Goal: Complete application form: Complete application form

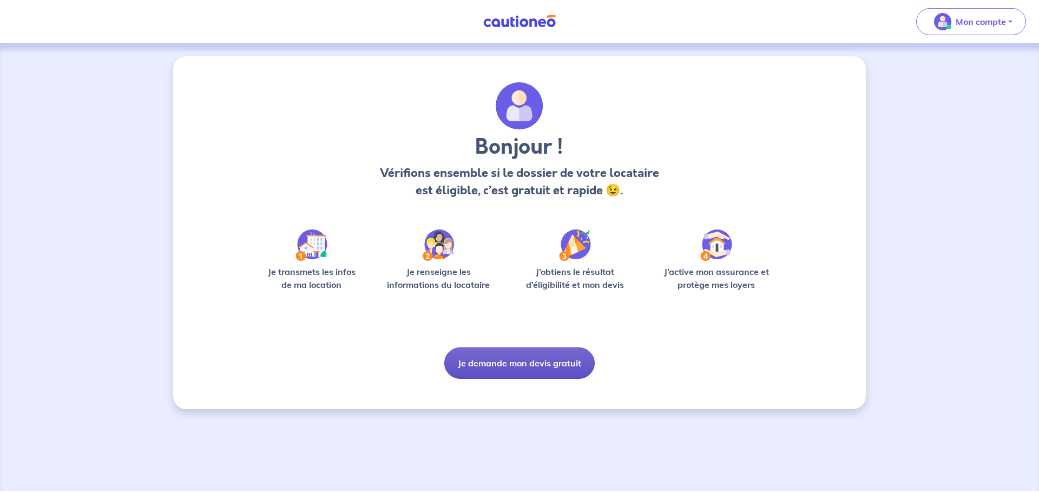
click at [520, 357] on button "Je demande mon devis gratuit" at bounding box center [519, 362] width 150 height 31
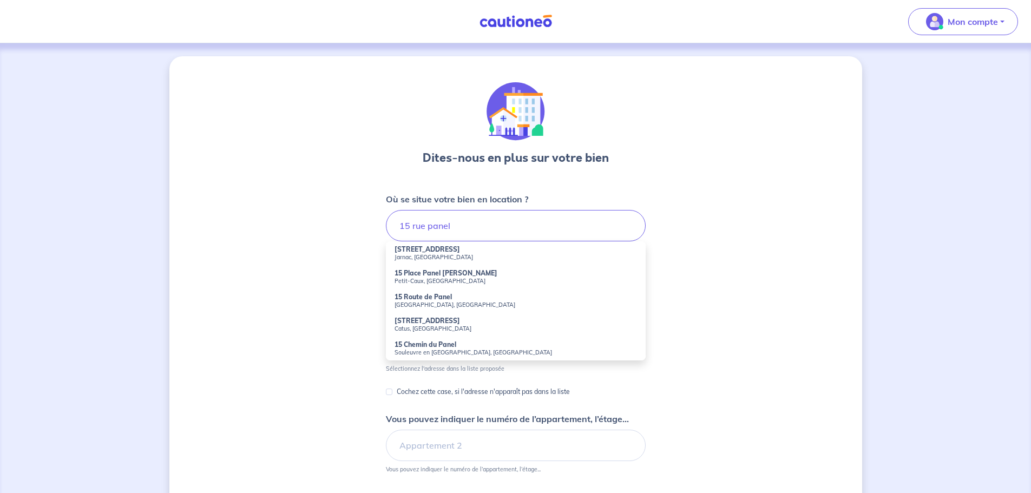
click at [450, 253] on li "15 Rue Panel Jarnac, France" at bounding box center [516, 253] width 260 height 24
type input "15 Rue Panel, Jarnac, France"
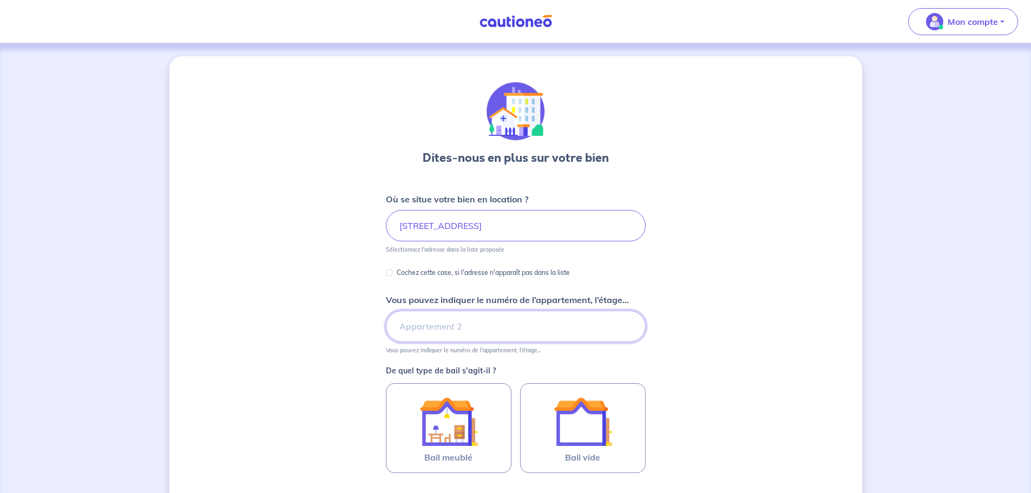
click at [421, 326] on input "Vous pouvez indiquer le numéro de l’appartement, l’étage..." at bounding box center [516, 326] width 260 height 31
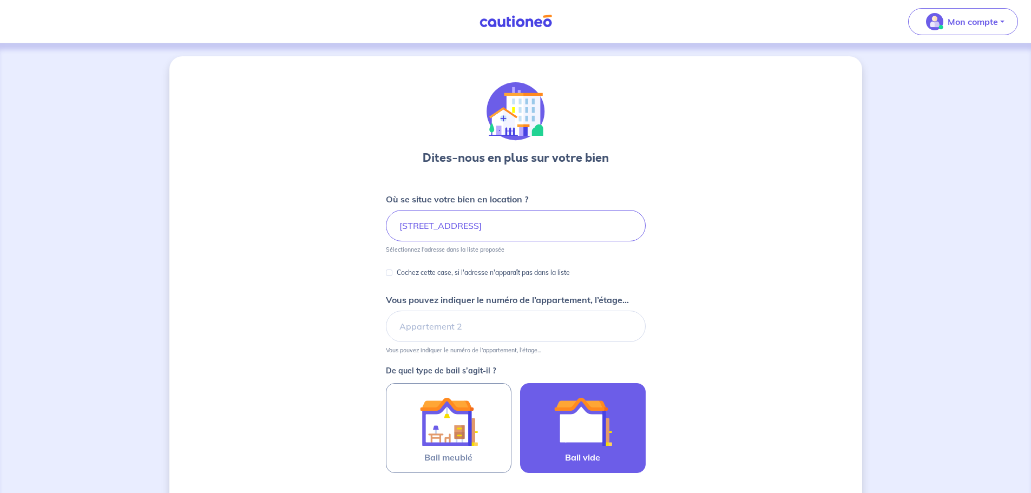
click at [624, 436] on div at bounding box center [582, 421] width 98 height 58
click at [0, 0] on input "Bail vide" at bounding box center [0, 0] width 0 height 0
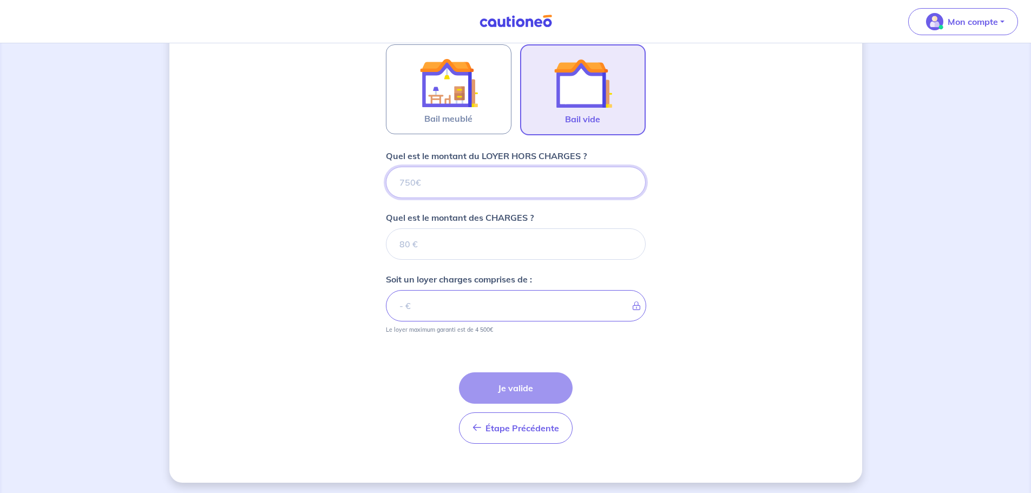
scroll to position [341, 0]
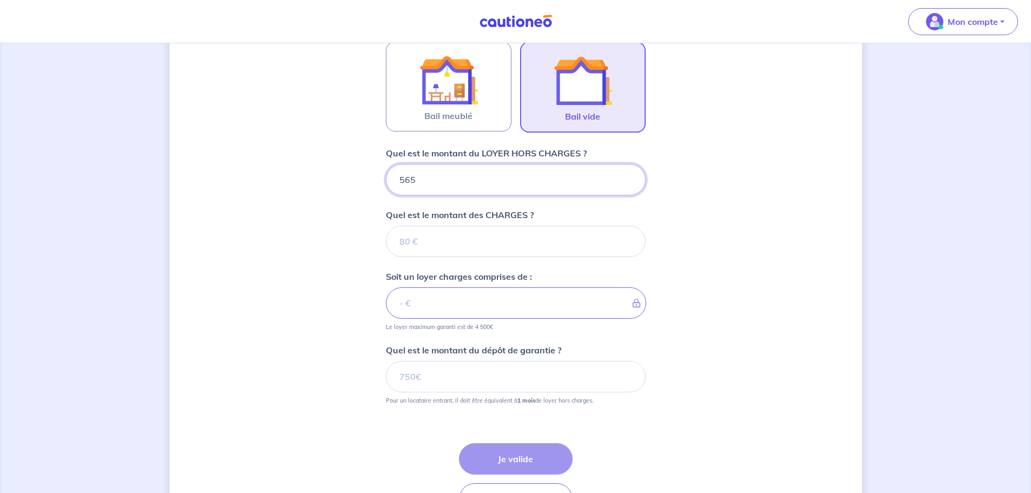
type input "565"
type input "30"
type input "595"
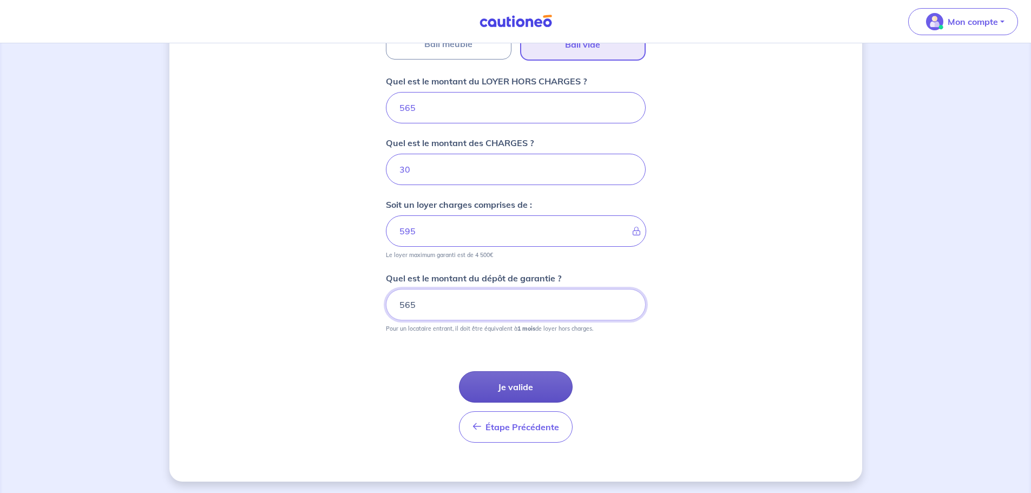
scroll to position [415, 0]
type input "565"
click at [511, 379] on button "Je valide" at bounding box center [516, 385] width 114 height 31
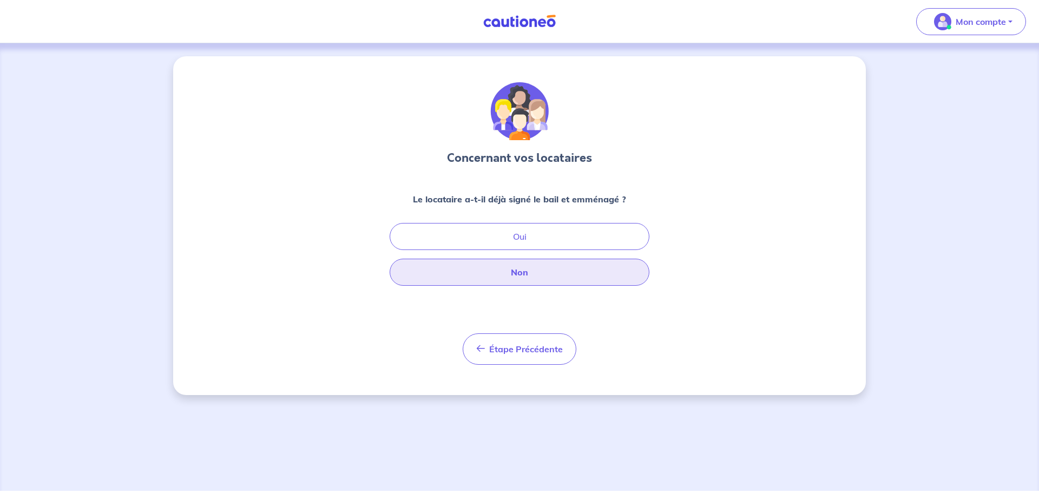
click at [522, 280] on button "Non" at bounding box center [520, 272] width 260 height 27
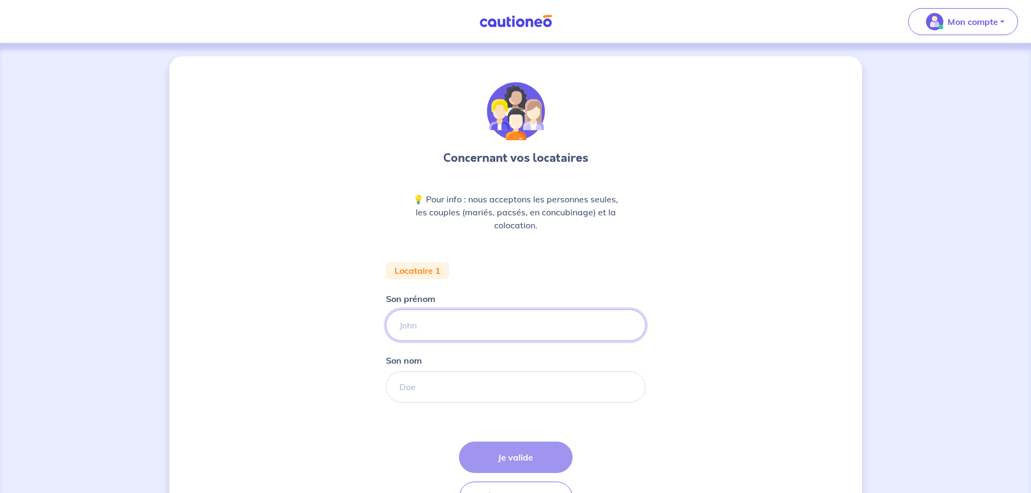
click at [443, 328] on input "Son prénom" at bounding box center [516, 324] width 260 height 31
type input "Donatien"
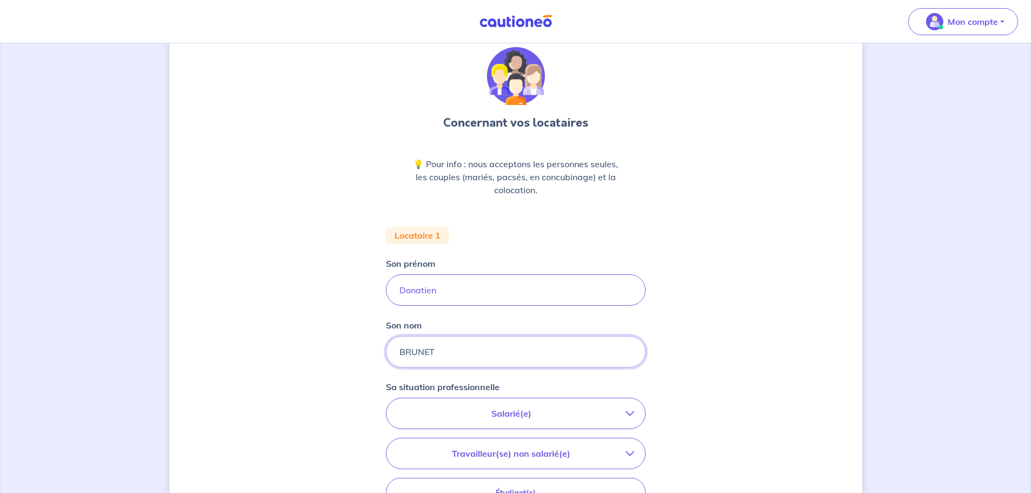
scroll to position [162, 0]
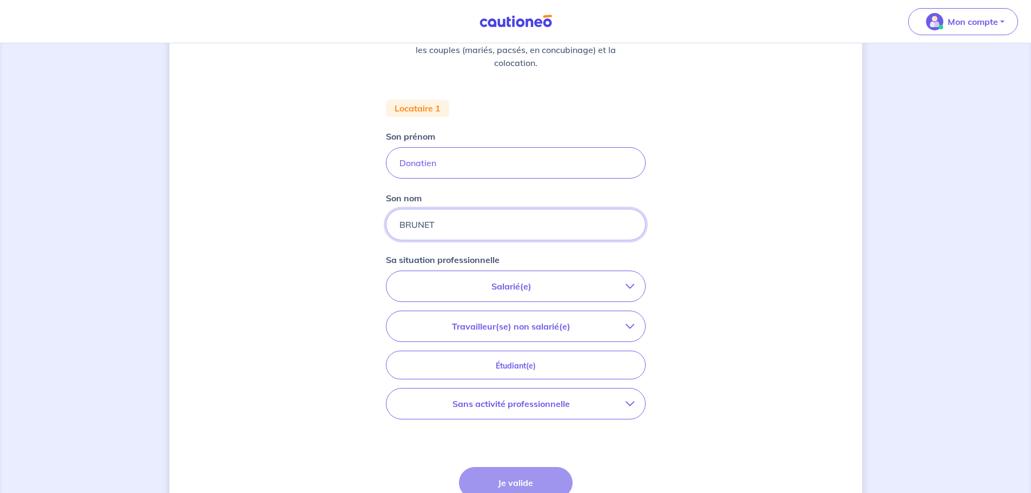
type input "BRUNET"
click at [495, 285] on p "Salarié(e)" at bounding box center [511, 286] width 228 height 13
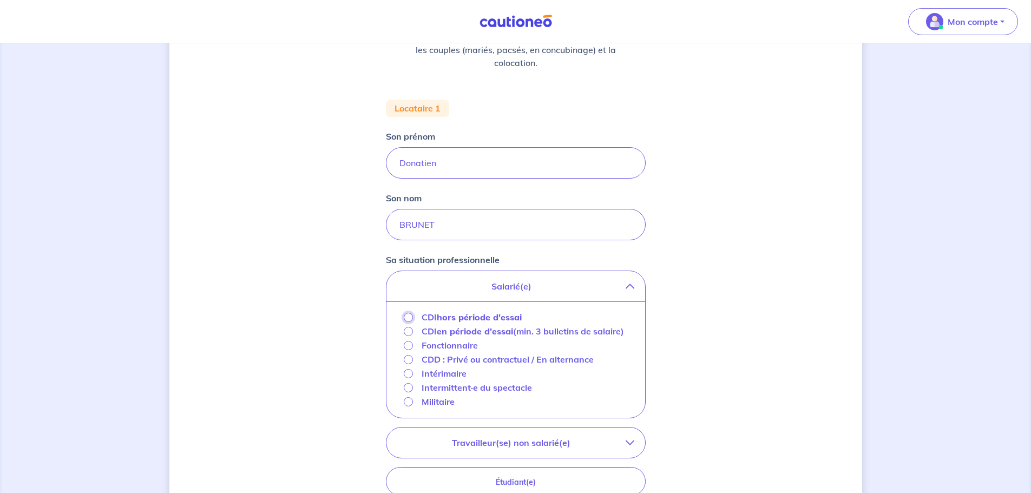
click at [409, 318] on input "CDI hors période d'essai" at bounding box center [408, 317] width 9 height 9
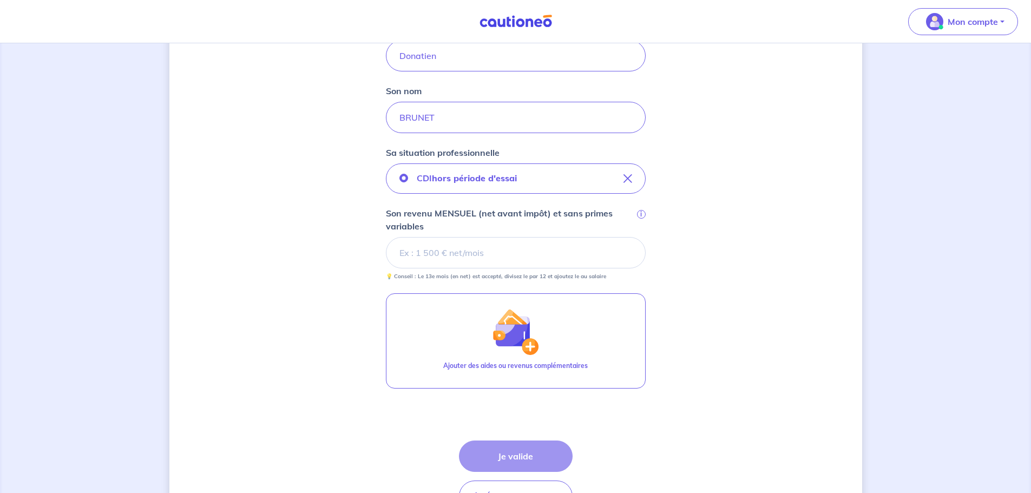
scroll to position [271, 0]
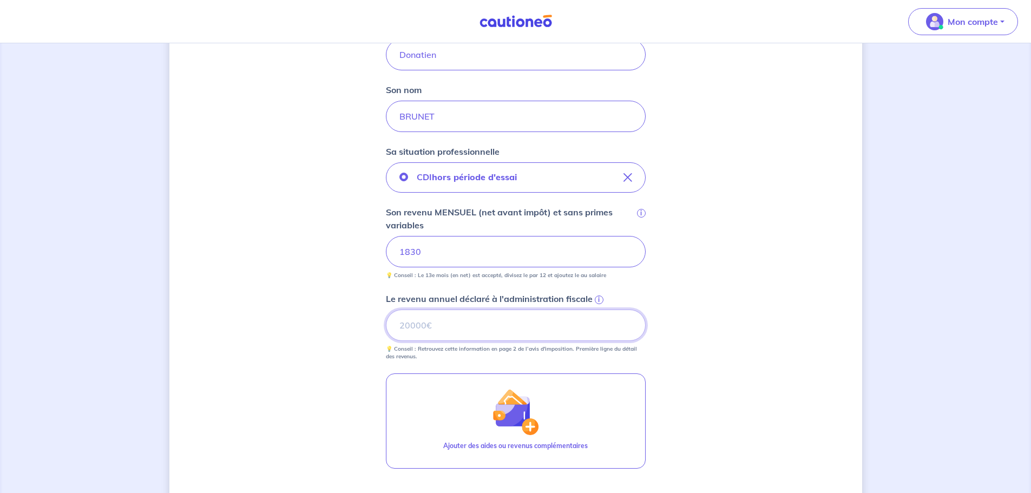
click at [428, 326] on input "Le revenu annuel déclaré à l'administration fiscale i" at bounding box center [516, 324] width 260 height 31
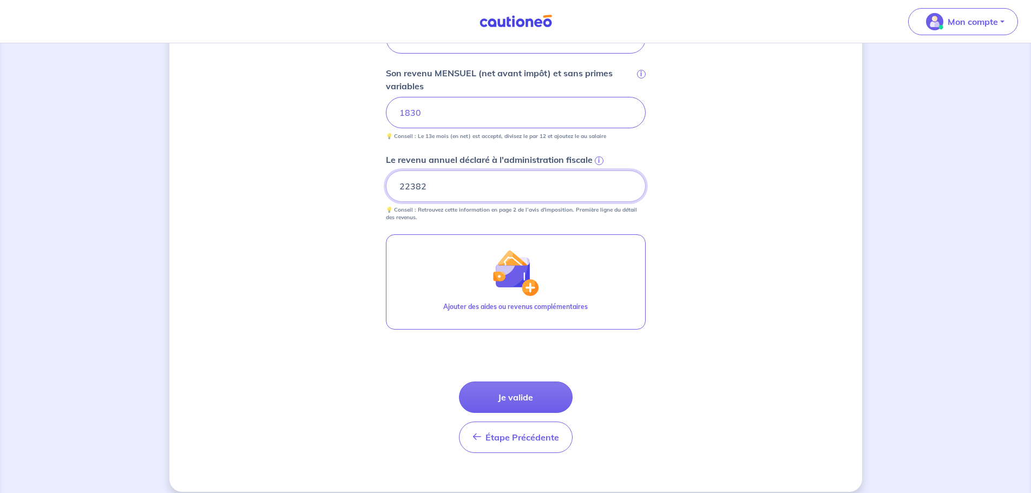
scroll to position [421, 0]
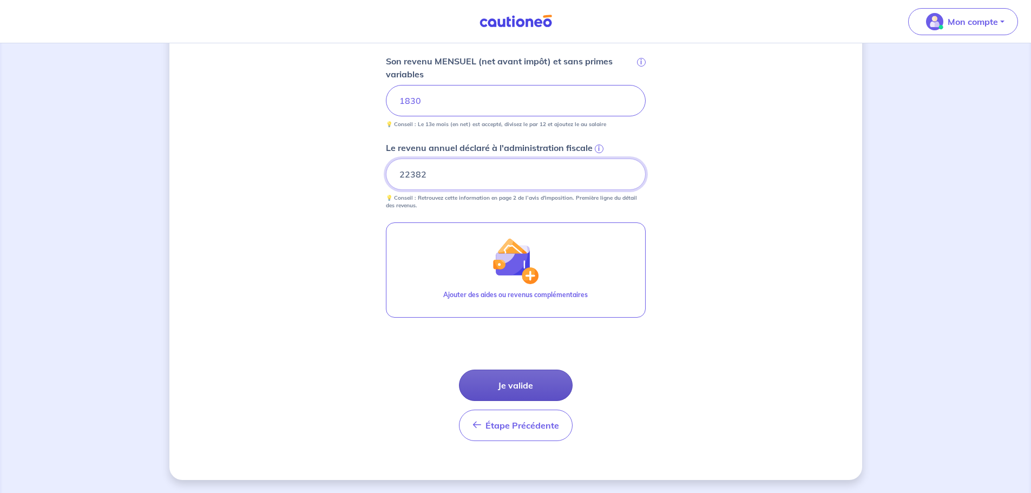
type input "22382"
click at [514, 380] on button "Je valide" at bounding box center [516, 385] width 114 height 31
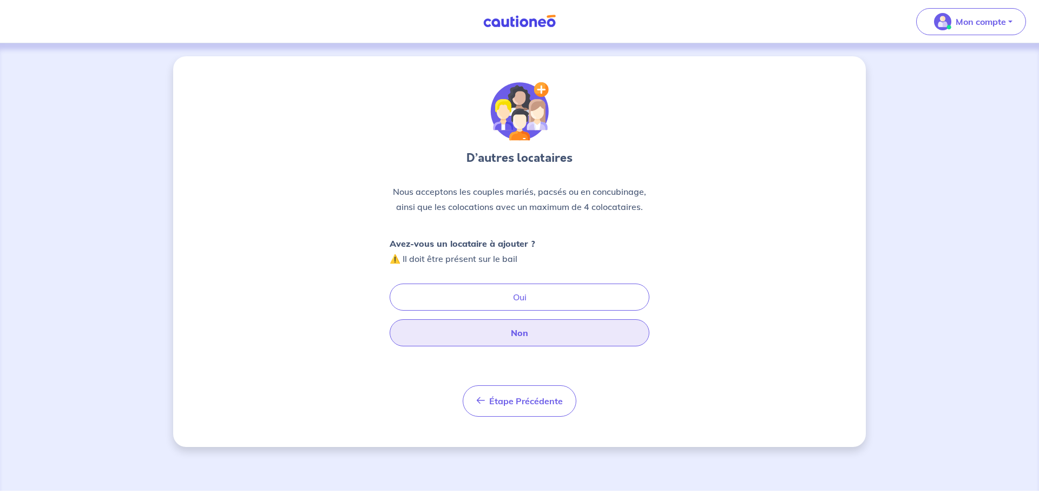
click at [525, 327] on button "Non" at bounding box center [520, 332] width 260 height 27
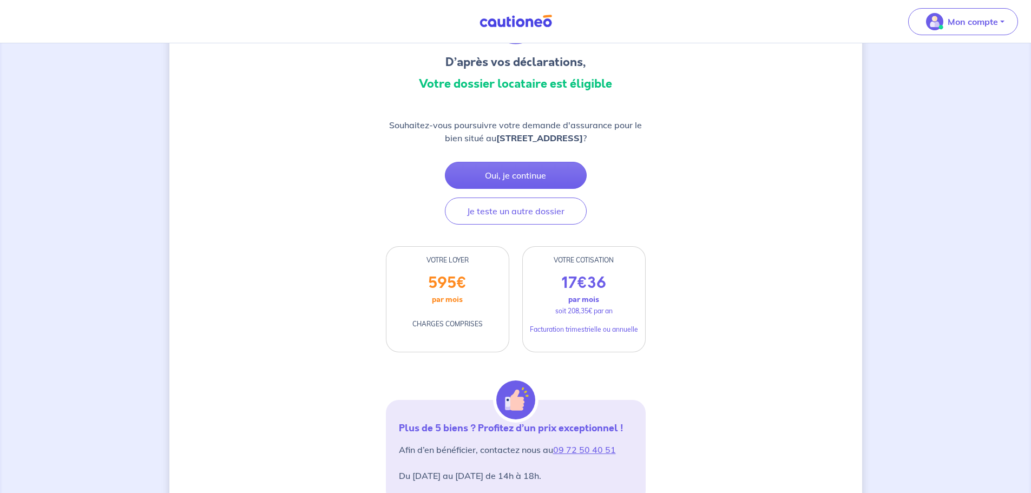
scroll to position [108, 0]
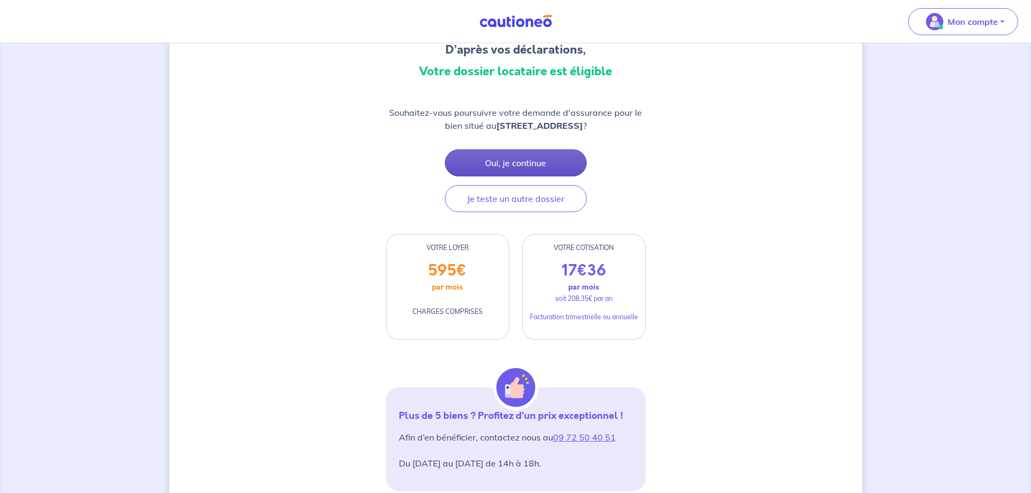
click at [527, 167] on button "Oui, je continue" at bounding box center [516, 162] width 142 height 27
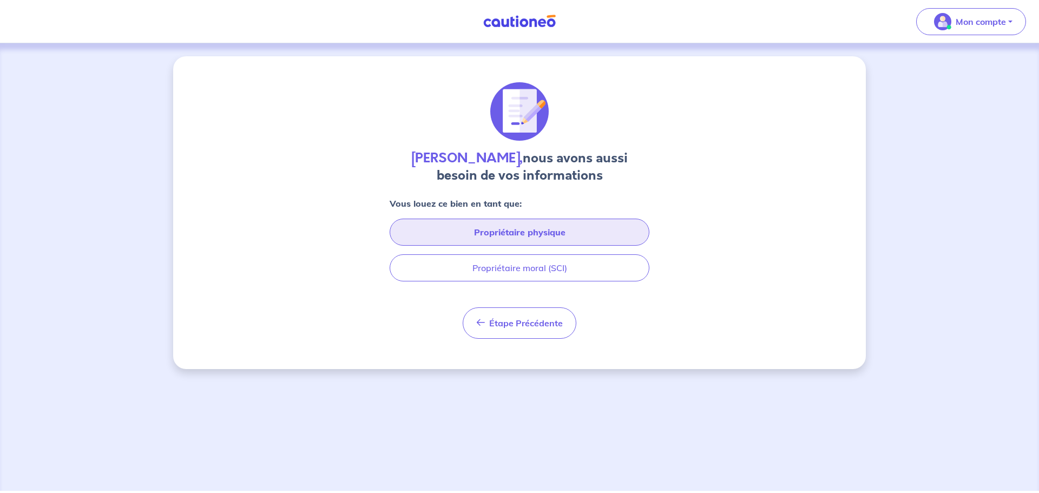
click at [560, 235] on button "Propriétaire physique" at bounding box center [520, 232] width 260 height 27
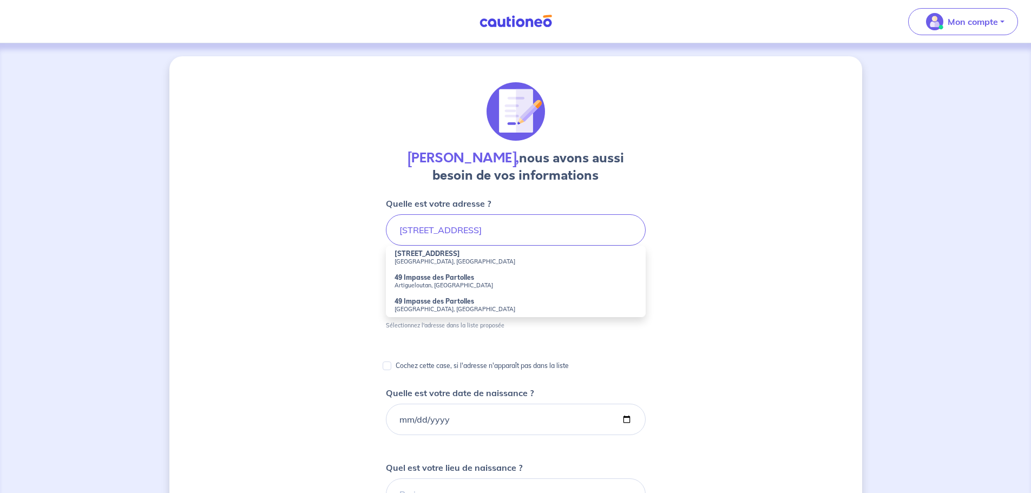
click at [450, 259] on small "Lée, France" at bounding box center [515, 262] width 242 height 8
type input "49 Rue des Partolles, Lée, France"
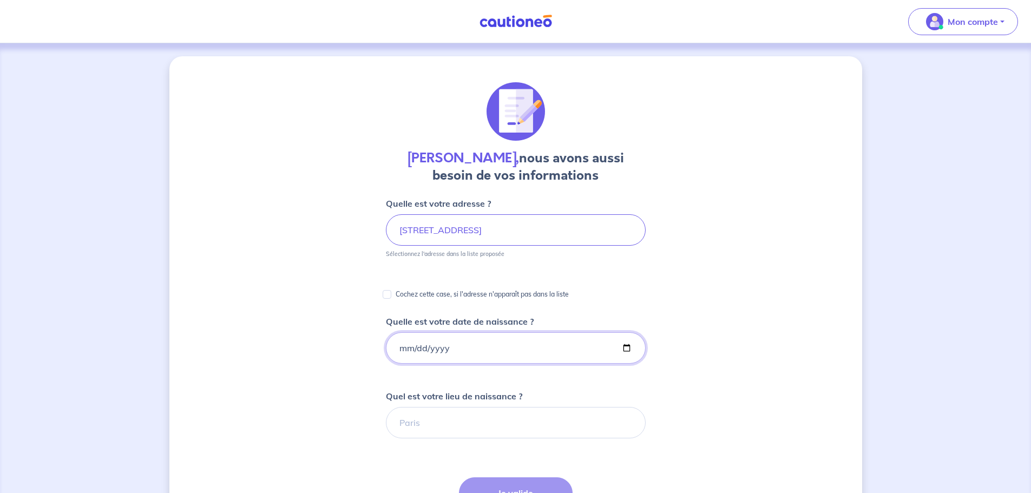
click at [399, 348] on input "Quelle est votre date de naissance ?" at bounding box center [516, 347] width 260 height 31
type input "1980-08-24"
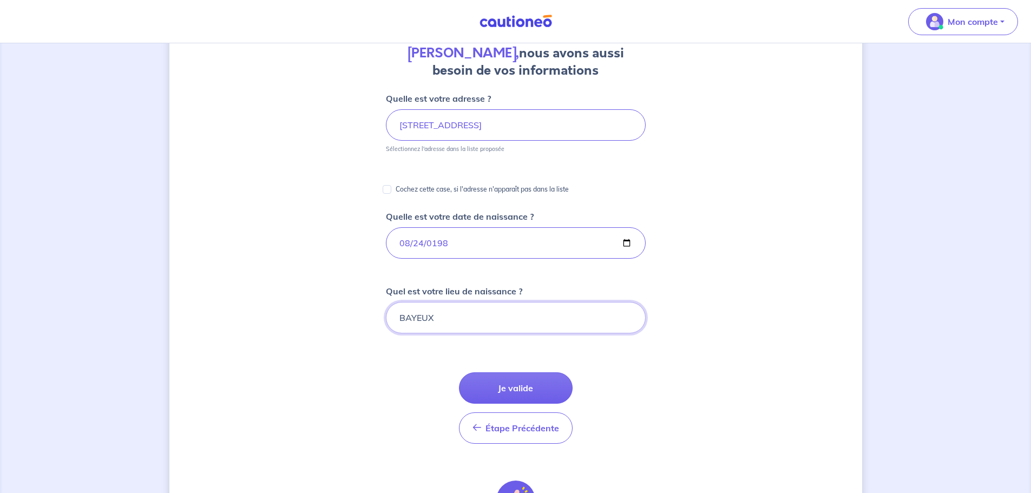
scroll to position [108, 0]
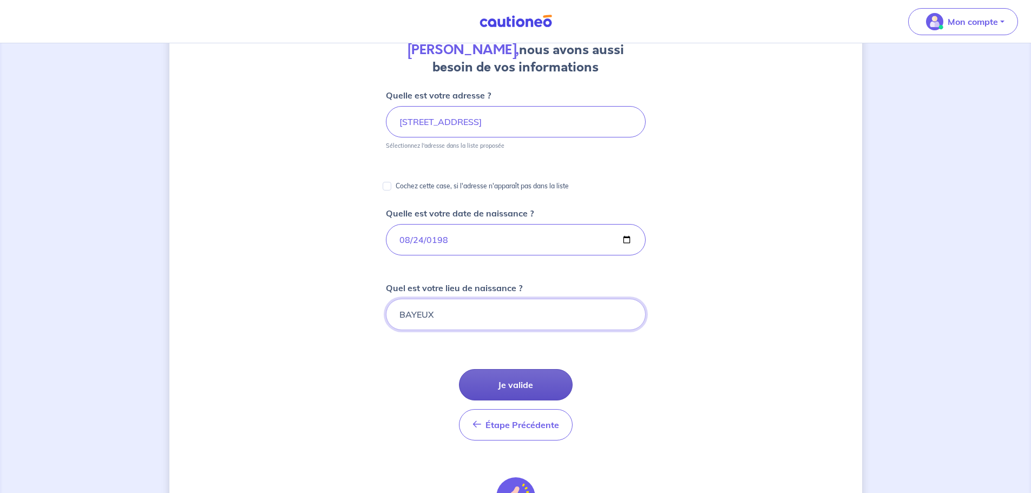
type input "BAYEUX"
click at [490, 383] on button "Je valide" at bounding box center [516, 384] width 114 height 31
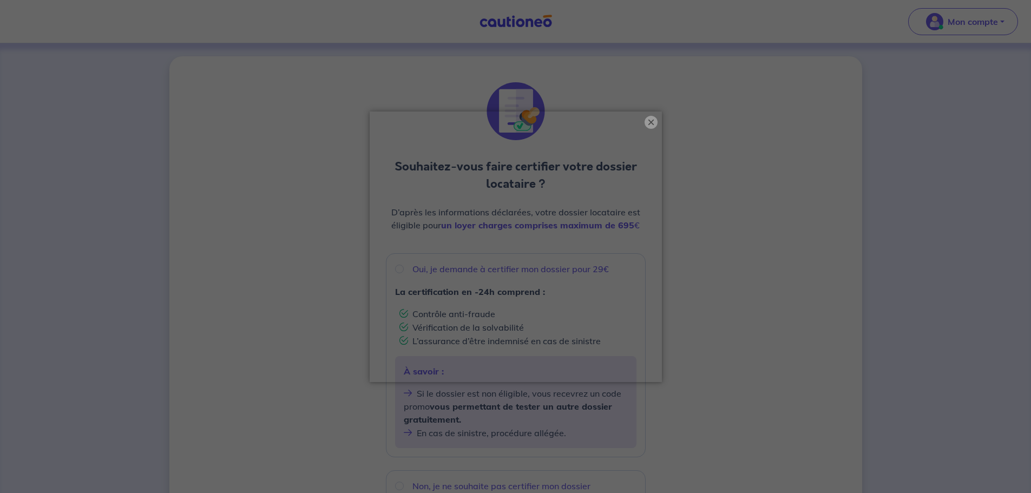
click at [653, 125] on button "×" at bounding box center [650, 122] width 13 height 13
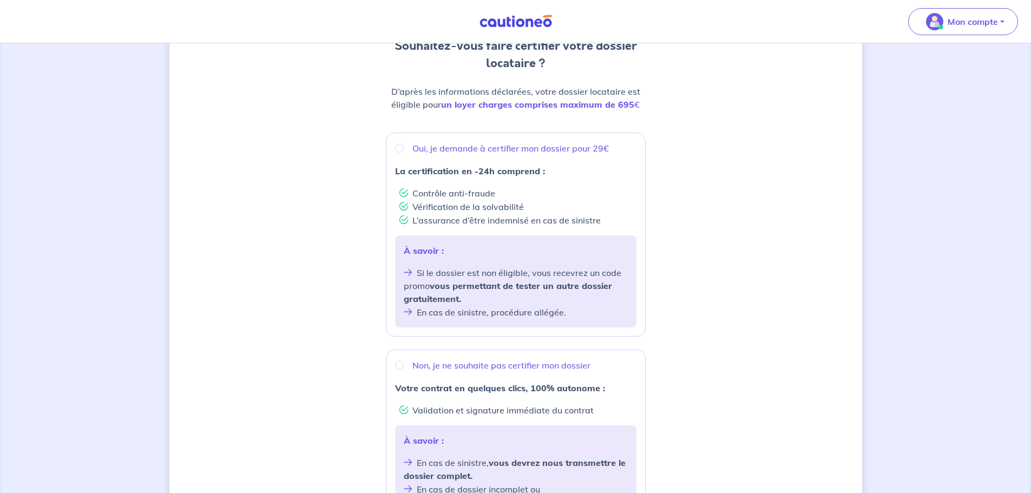
scroll to position [108, 0]
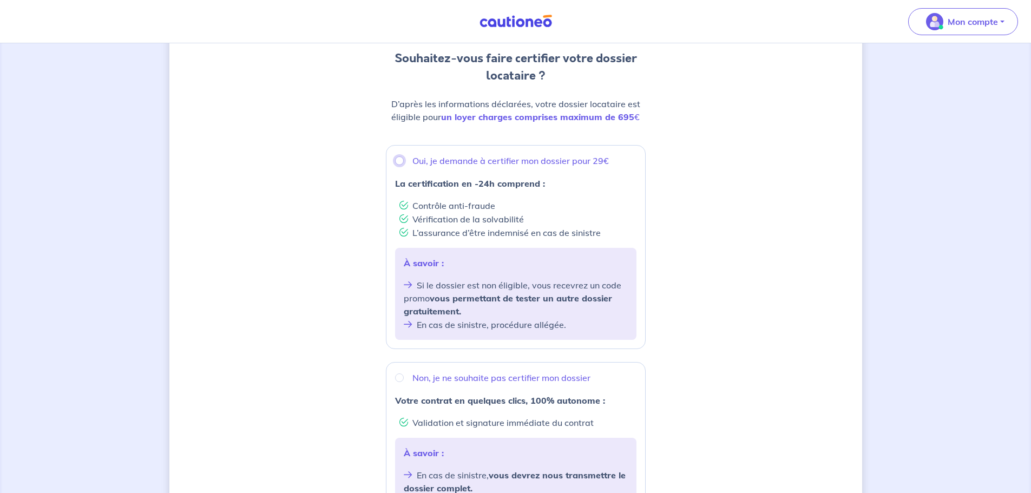
click at [398, 161] on input "Oui, je demande à certifier mon dossier pour 29€" at bounding box center [399, 160] width 9 height 9
radio input "true"
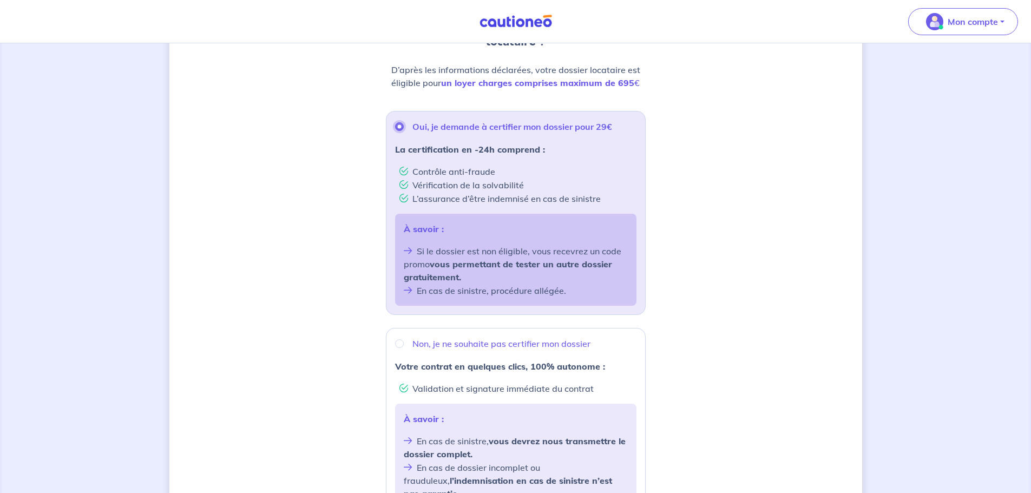
scroll to position [317, 0]
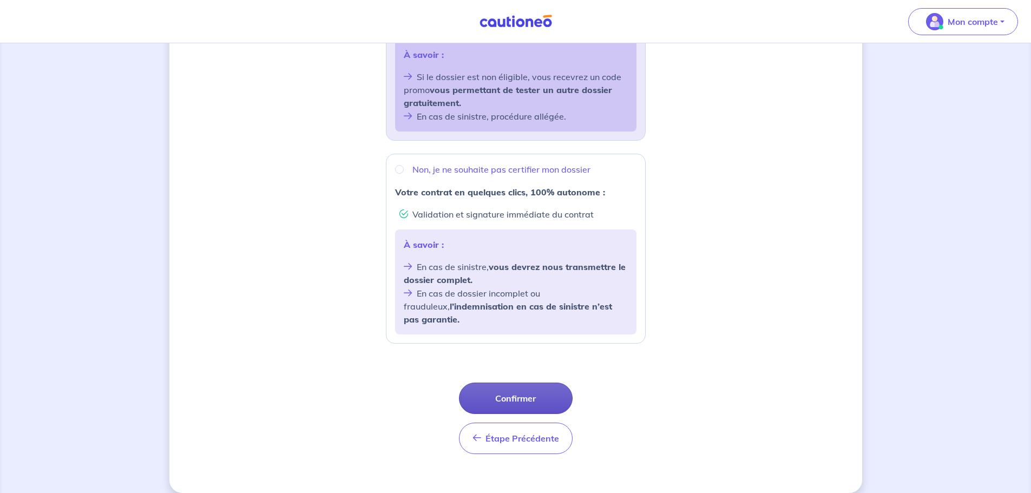
click at [557, 383] on button "Confirmer" at bounding box center [516, 398] width 114 height 31
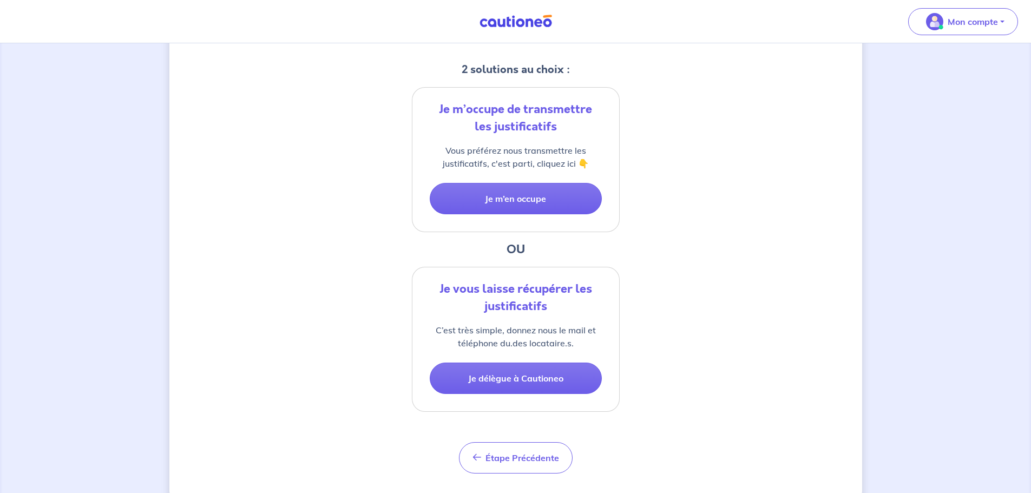
scroll to position [216, 0]
click at [549, 370] on button "Je délègue à Cautioneo" at bounding box center [516, 377] width 172 height 31
select select "FR"
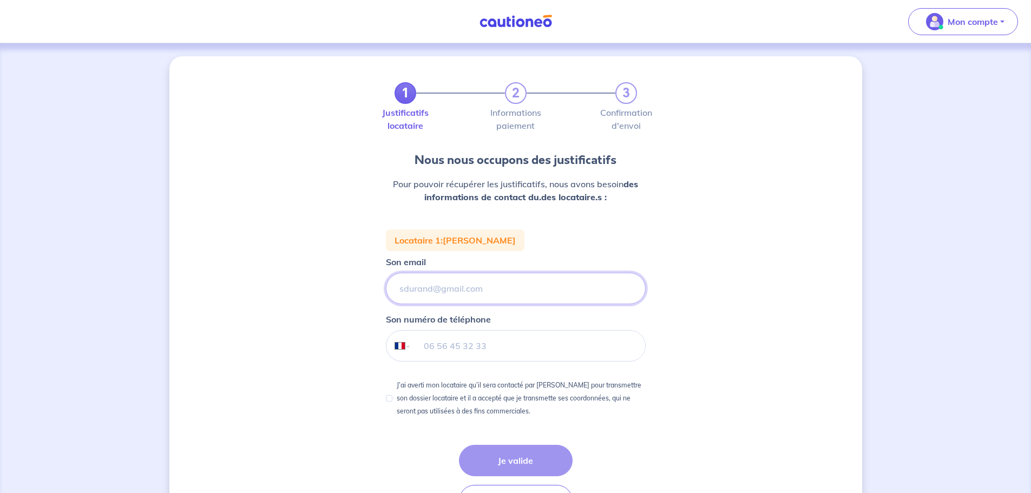
click at [457, 284] on input "Son email" at bounding box center [516, 288] width 260 height 31
paste input "dodoleialoulou@gmail.com"
type input "dodoleialoulou@gmail.com"
click at [486, 348] on input "tel" at bounding box center [528, 346] width 234 height 30
type input "06 26 02 17 35"
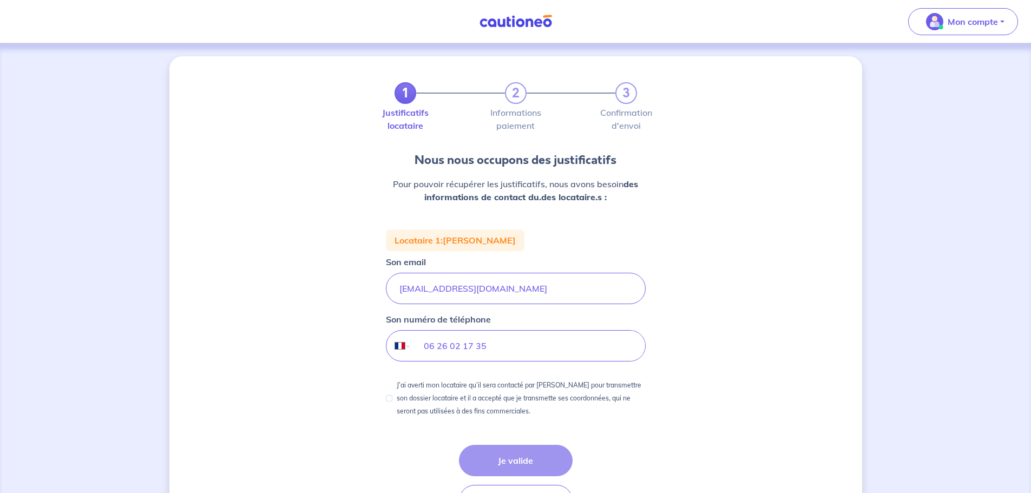
click at [514, 458] on div "Étape Précédente Précédent Je valide Je valide" at bounding box center [516, 480] width 114 height 71
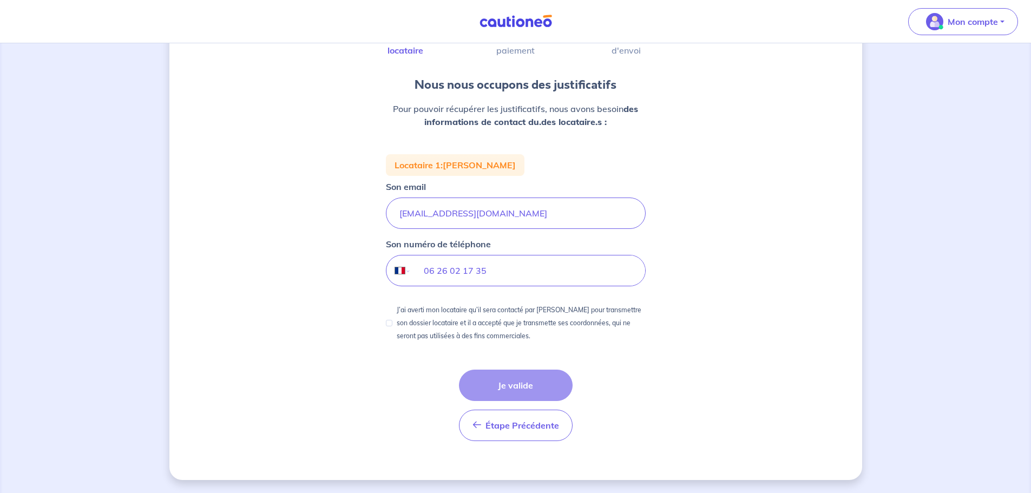
click at [363, 381] on div "1 2 3 Justificatifs locataire Informations paiement Confirmation d'envoi Nous n…" at bounding box center [515, 230] width 693 height 499
click at [530, 383] on div "Étape Précédente Précédent Je valide Je valide" at bounding box center [516, 405] width 114 height 71
click at [504, 272] on input "06 26 02 17 35" at bounding box center [528, 270] width 234 height 30
click at [425, 272] on input "06 26 02 17 35" at bounding box center [528, 270] width 234 height 30
click at [387, 320] on input "J’ai averti mon locataire qu’il sera contacté par Cautioneo pour transmettre so…" at bounding box center [389, 323] width 6 height 6
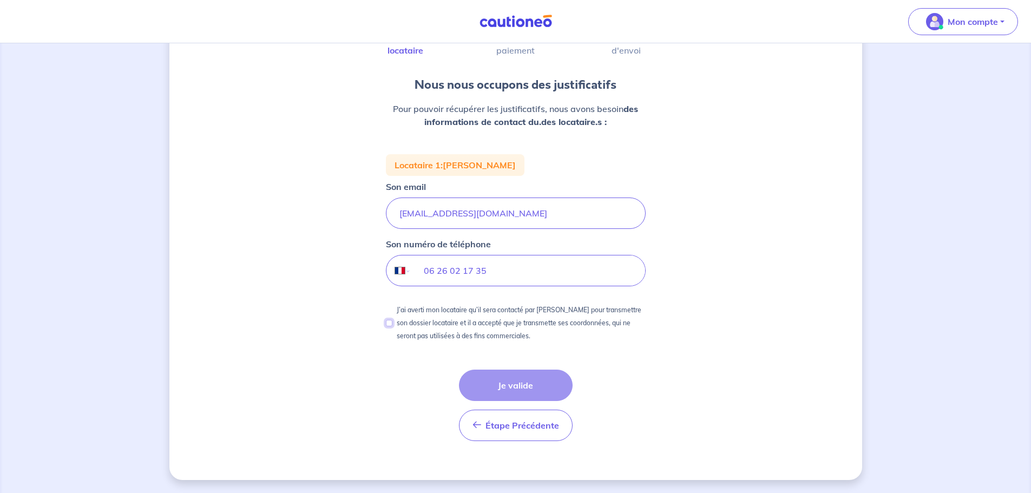
checkbox input "true"
click at [505, 378] on button "Je valide" at bounding box center [516, 385] width 114 height 31
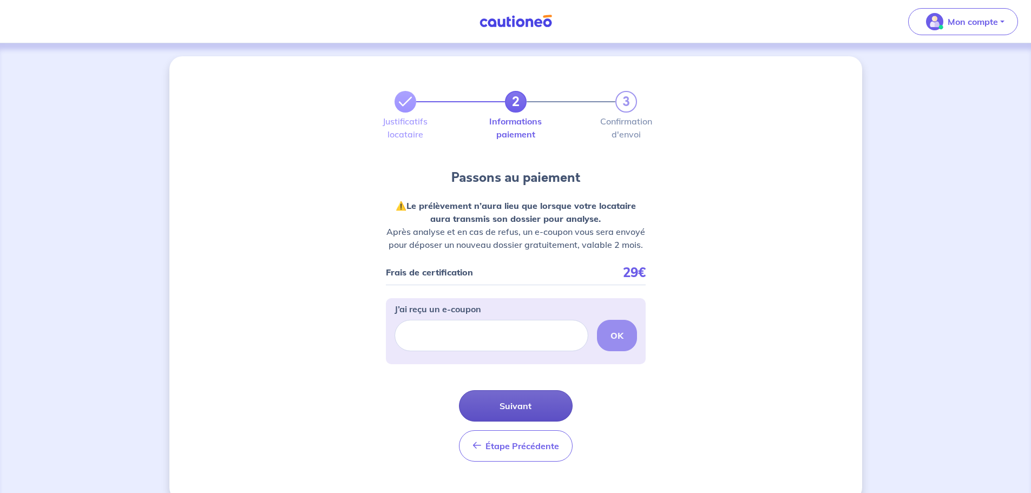
click at [525, 409] on button "Suivant" at bounding box center [516, 405] width 114 height 31
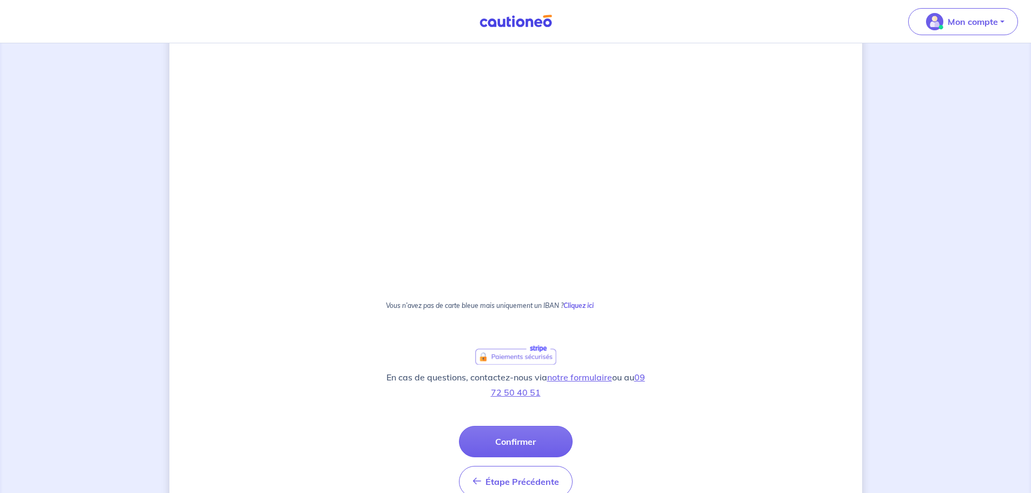
scroll to position [325, 0]
click at [503, 437] on button "Confirmer" at bounding box center [516, 440] width 114 height 31
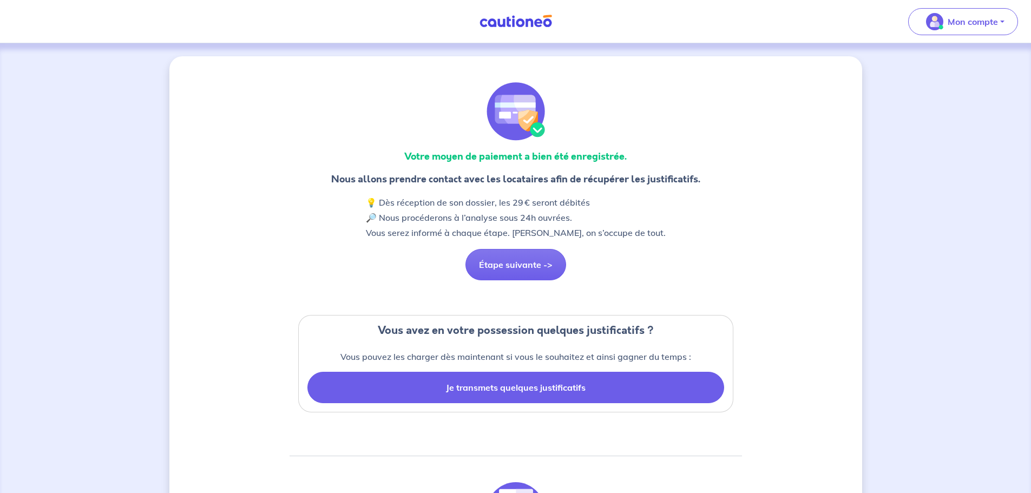
click at [523, 385] on button "Je transmets quelques justificatifs" at bounding box center [515, 387] width 417 height 31
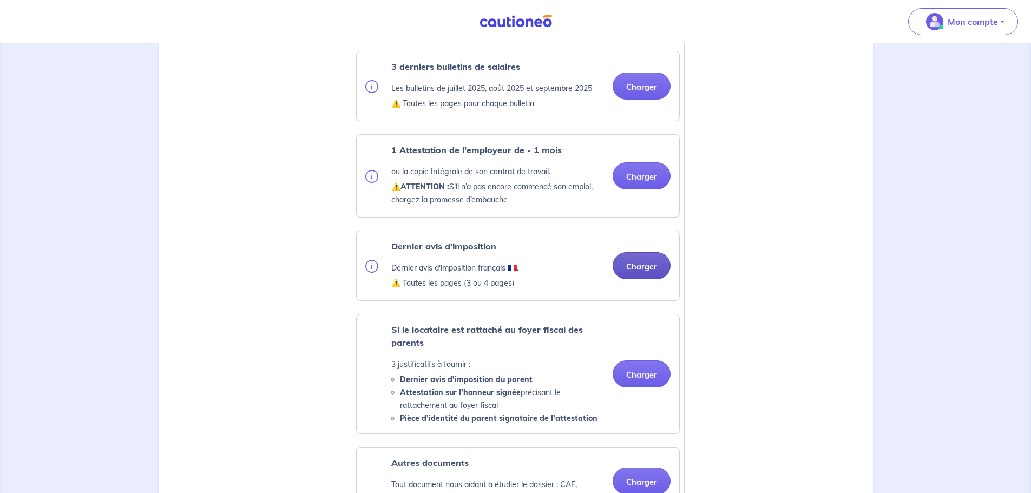
scroll to position [433, 0]
click at [637, 279] on button "Charger" at bounding box center [641, 265] width 58 height 27
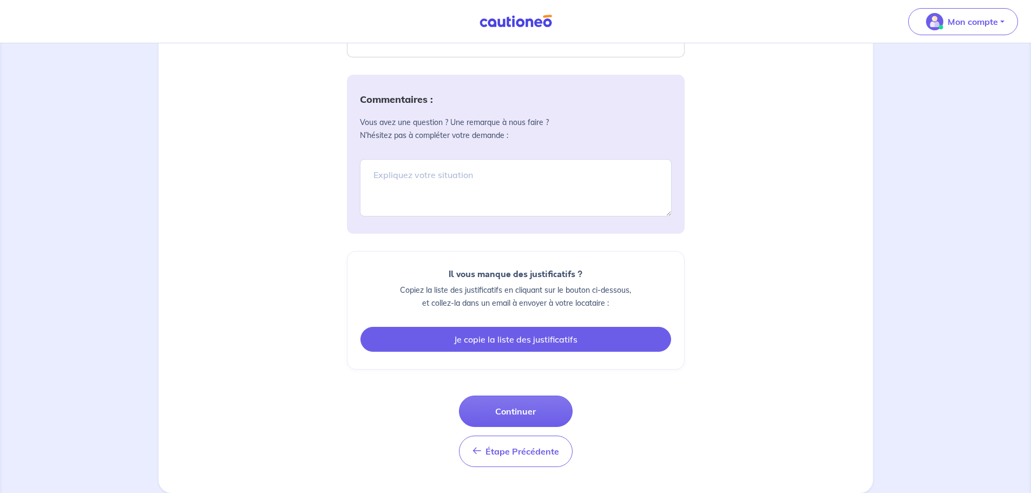
scroll to position [1108, 0]
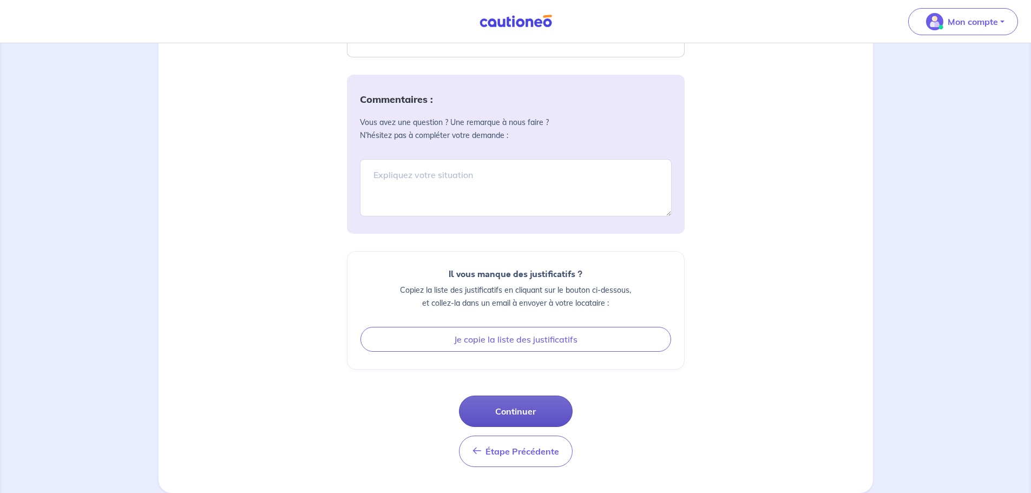
click at [492, 417] on button "Continuer" at bounding box center [516, 411] width 114 height 31
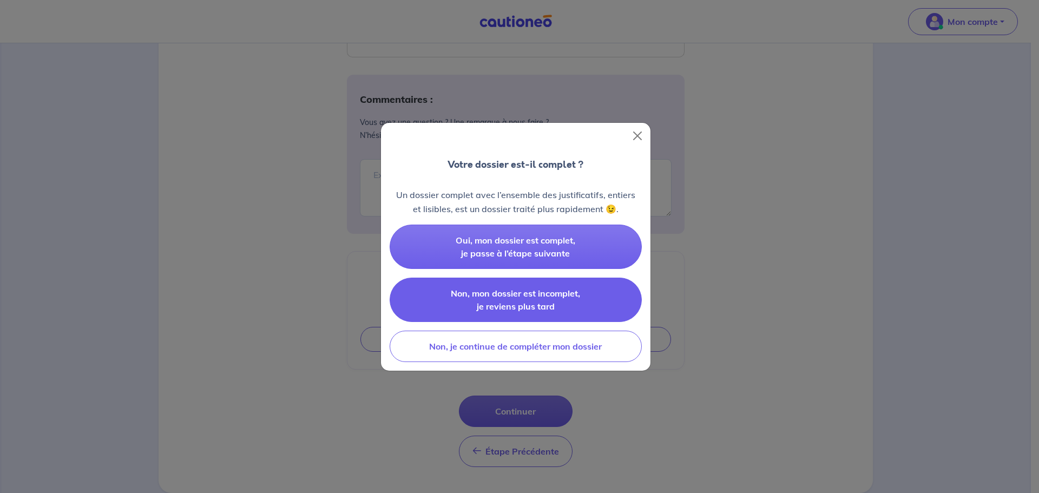
click at [490, 305] on span "Non, mon dossier est incomplet, je reviens plus tard" at bounding box center [515, 300] width 129 height 24
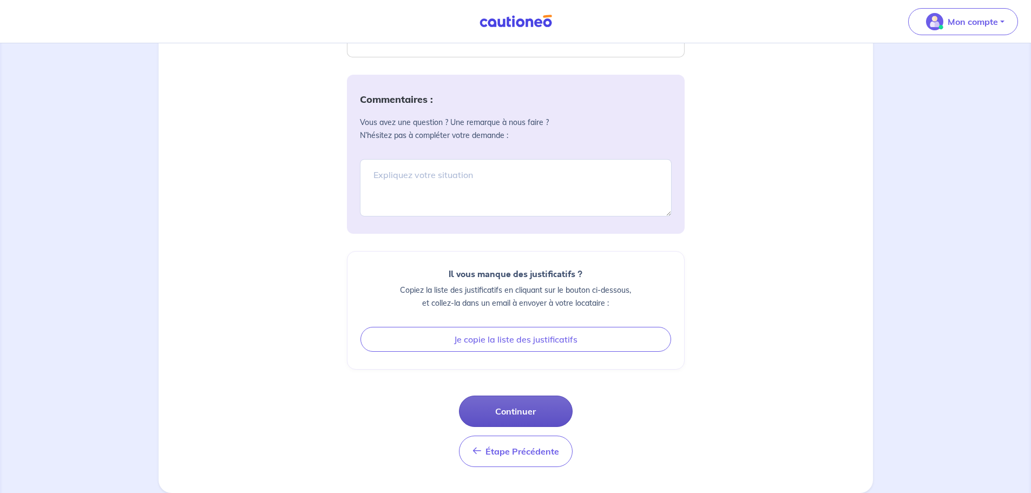
click at [526, 416] on button "Continuer" at bounding box center [516, 411] width 114 height 31
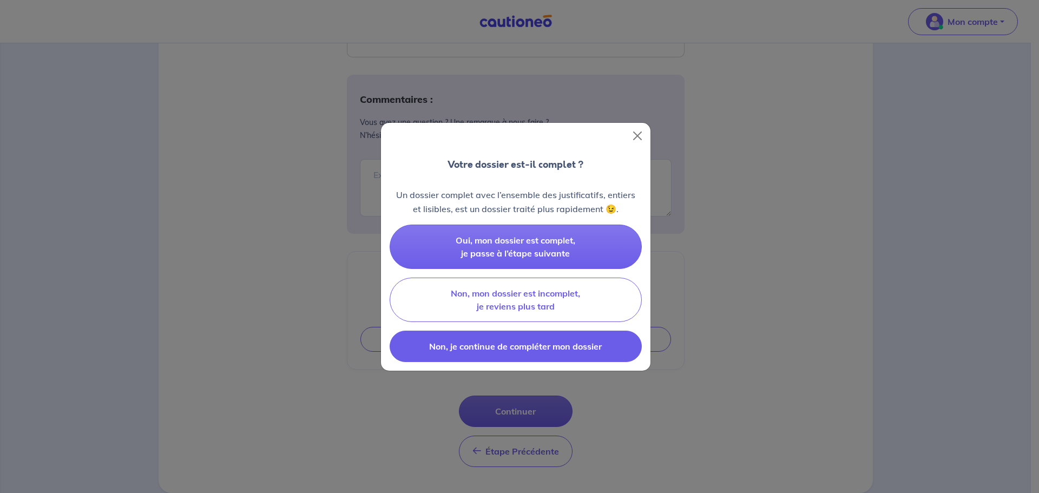
click at [508, 349] on span "Non, je continue de compléter mon dossier" at bounding box center [515, 346] width 173 height 11
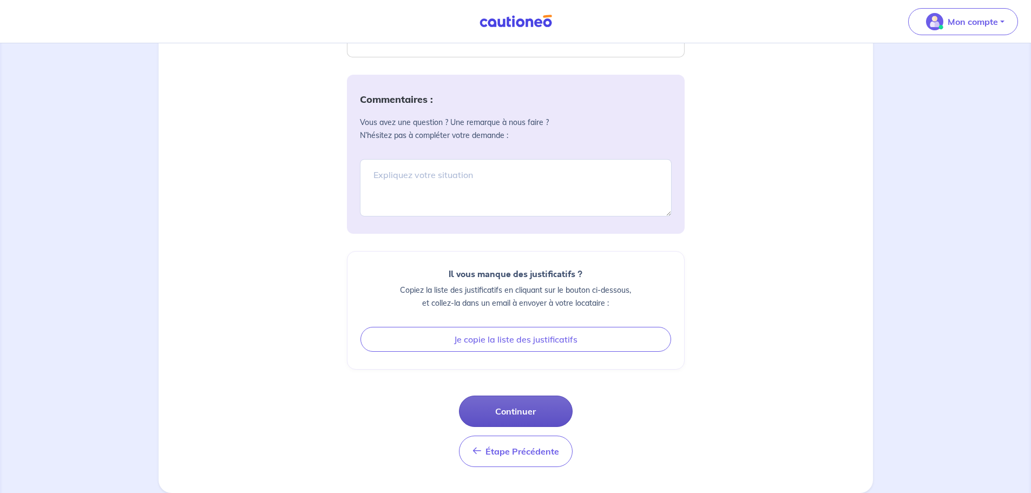
click at [534, 414] on button "Continuer" at bounding box center [516, 411] width 114 height 31
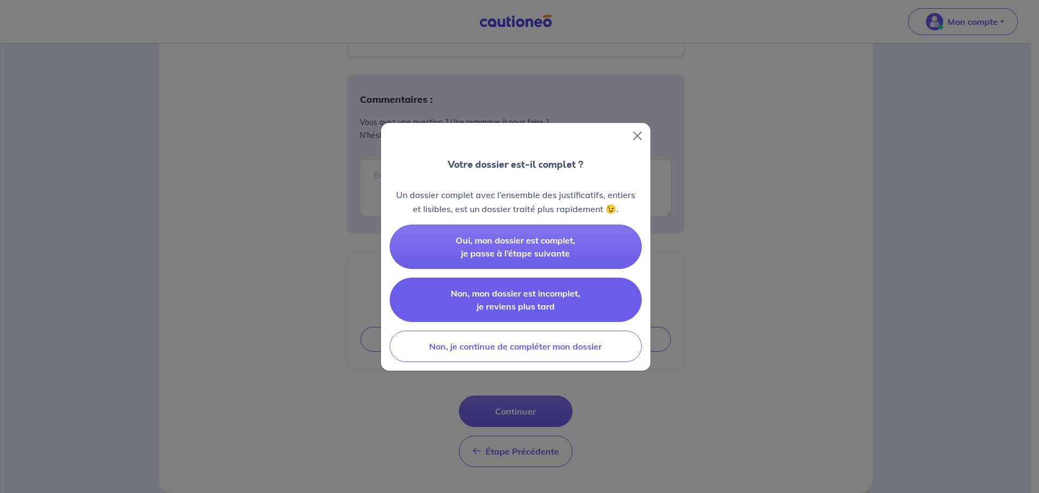
click at [513, 293] on span "Non, mon dossier est incomplet, je reviens plus tard" at bounding box center [515, 300] width 129 height 24
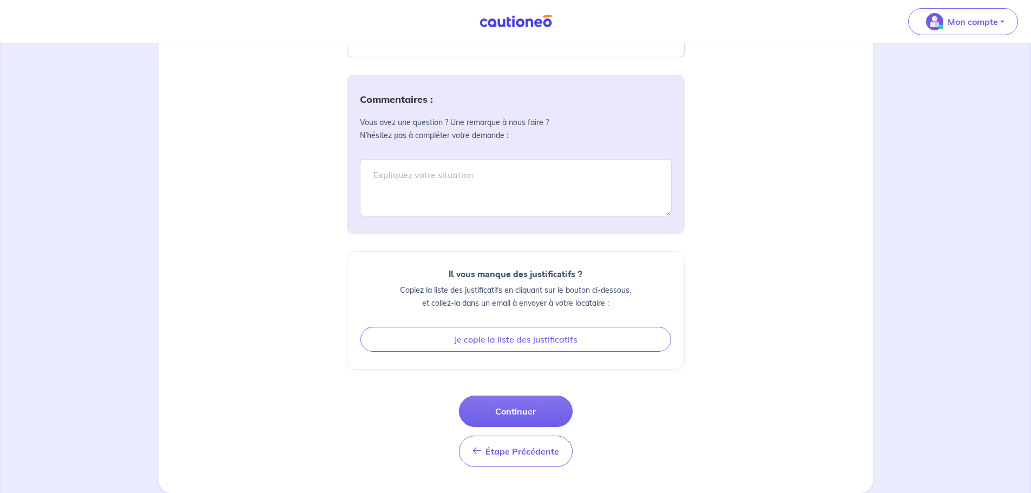
drag, startPoint x: 513, startPoint y: 448, endPoint x: 586, endPoint y: 436, distance: 73.6
click at [586, 445] on div "Étape Précédente Étape Précédente Continuer" at bounding box center [516, 431] width 338 height 71
click at [523, 410] on button "Continuer" at bounding box center [516, 411] width 114 height 31
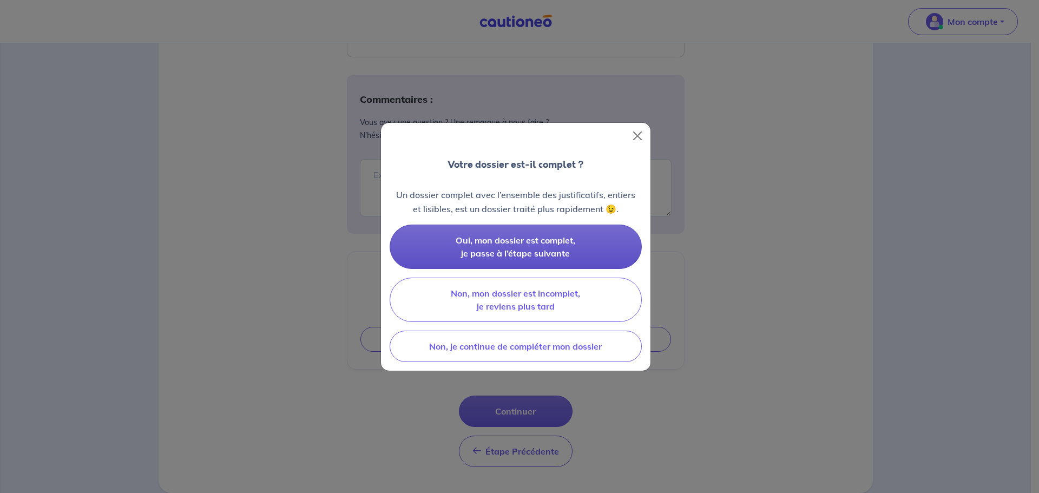
click at [515, 246] on button "Oui, mon dossier est complet, je passe à l’étape suivante" at bounding box center [516, 247] width 252 height 44
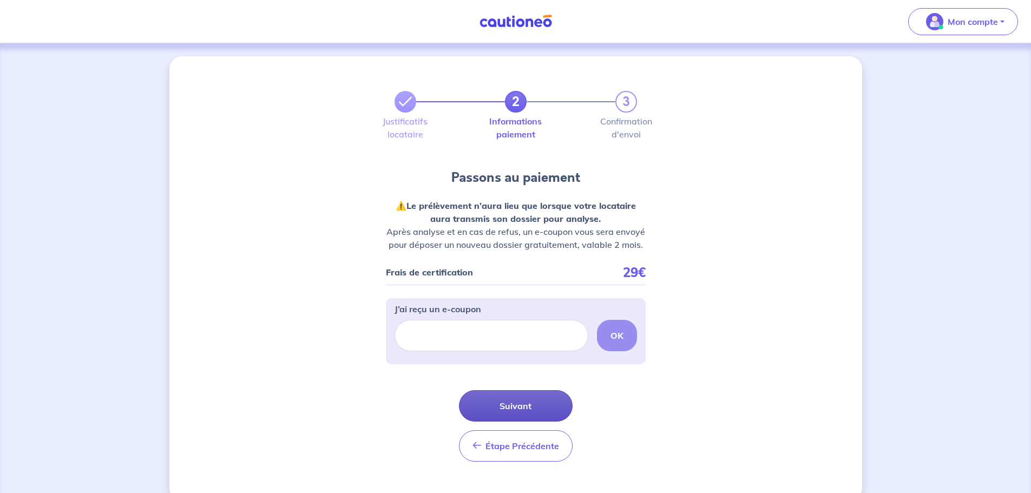
click at [525, 405] on button "Suivant" at bounding box center [516, 405] width 114 height 31
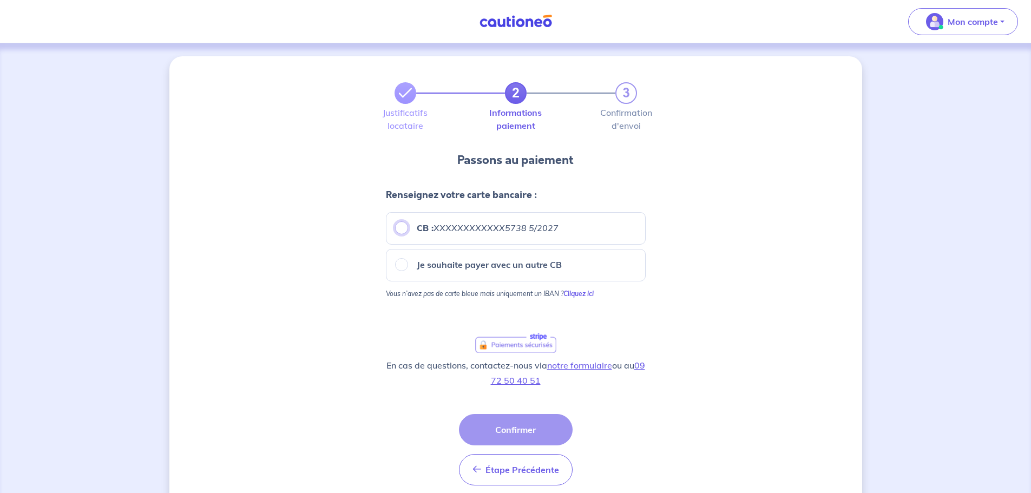
click at [396, 229] on input "CB : XXXXXXXXXXXX5738 5/2027" at bounding box center [401, 227] width 13 height 13
radio input "true"
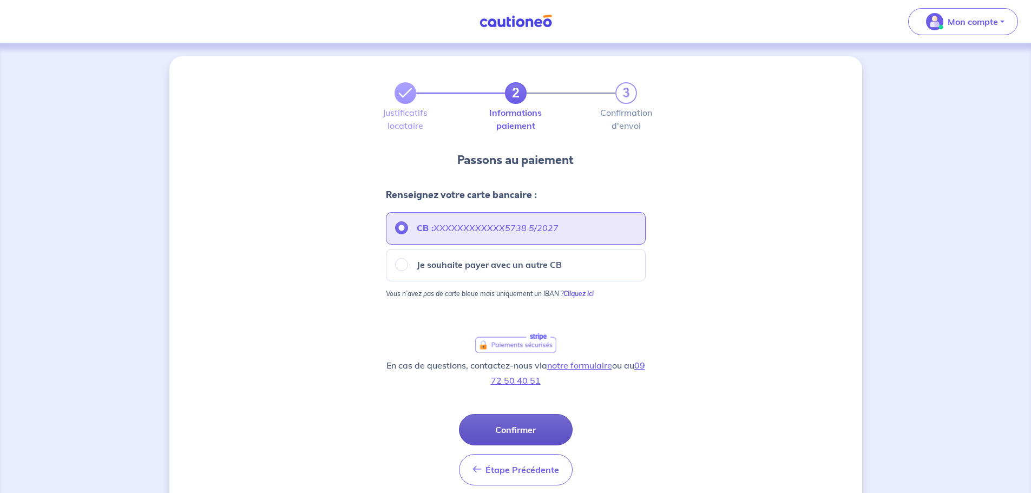
click at [510, 424] on button "Confirmer" at bounding box center [516, 429] width 114 height 31
